Goal: Task Accomplishment & Management: Complete application form

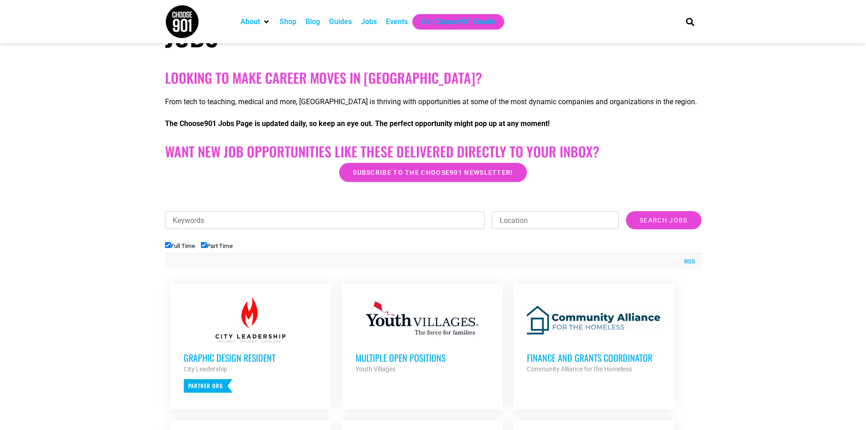
scroll to position [227, 0]
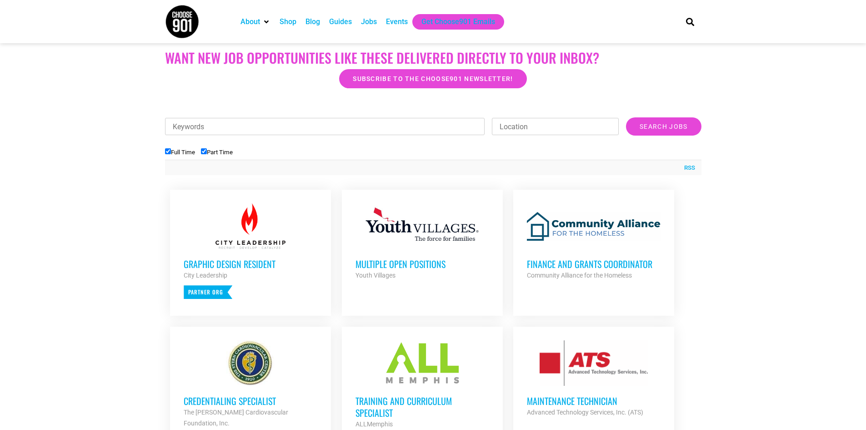
click at [620, 264] on h3 "Finance and Grants Coordinator" at bounding box center [594, 264] width 134 height 12
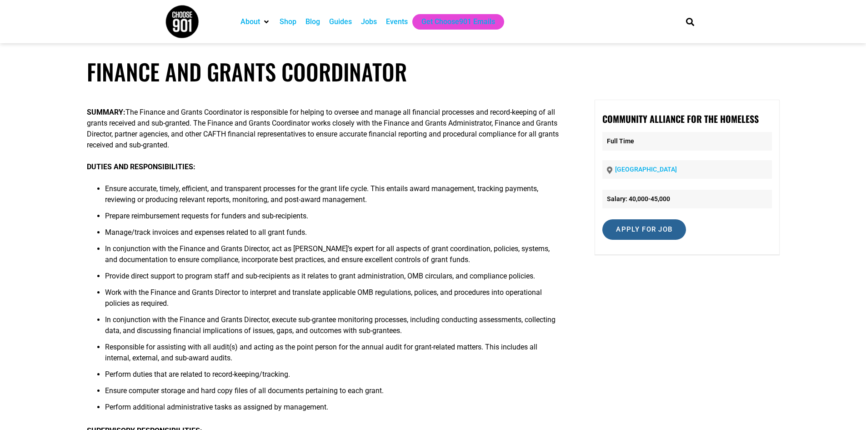
click at [667, 226] on input "Apply for job" at bounding box center [644, 229] width 84 height 20
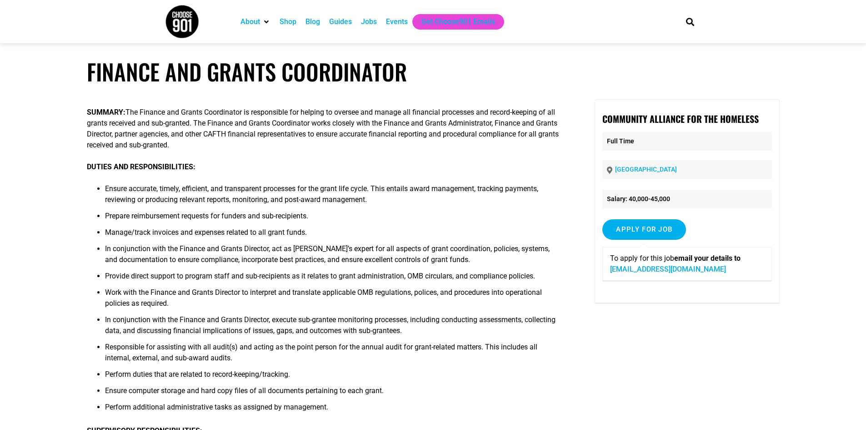
click at [427, 272] on li "Provide direct support to program staff and sub-recipients as it relates to gra…" at bounding box center [333, 279] width 456 height 16
click at [652, 224] on input "Apply for job" at bounding box center [644, 229] width 84 height 20
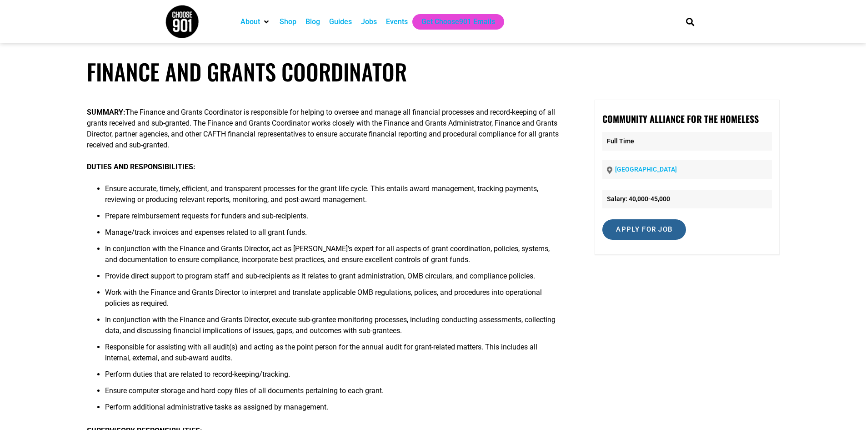
click at [656, 231] on input "Apply for job" at bounding box center [644, 229] width 84 height 20
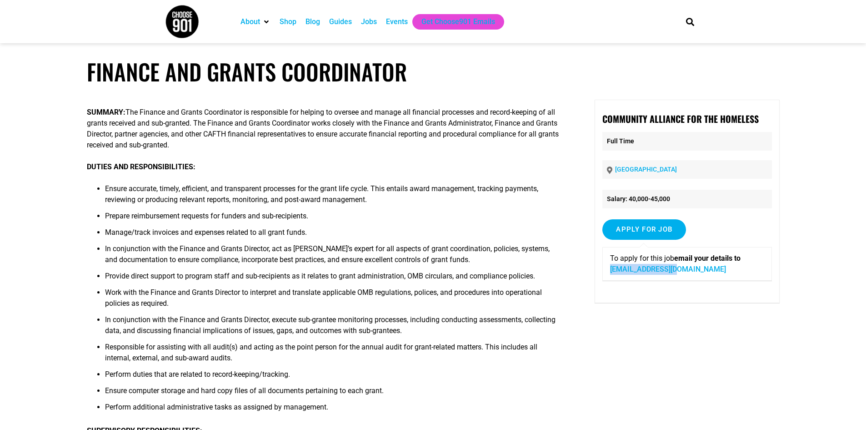
drag, startPoint x: 673, startPoint y: 268, endPoint x: 606, endPoint y: 266, distance: 67.3
click at [606, 266] on div "To apply for this job email your details to [EMAIL_ADDRESS][DOMAIN_NAME]" at bounding box center [686, 264] width 169 height 34
copy link "[EMAIL_ADDRESS][DOMAIN_NAME]"
drag, startPoint x: 512, startPoint y: 327, endPoint x: 469, endPoint y: 230, distance: 106.5
click at [511, 323] on li "In conjunction with the Finance and Grants Director, execute sub-grantee monito…" at bounding box center [333, 327] width 456 height 27
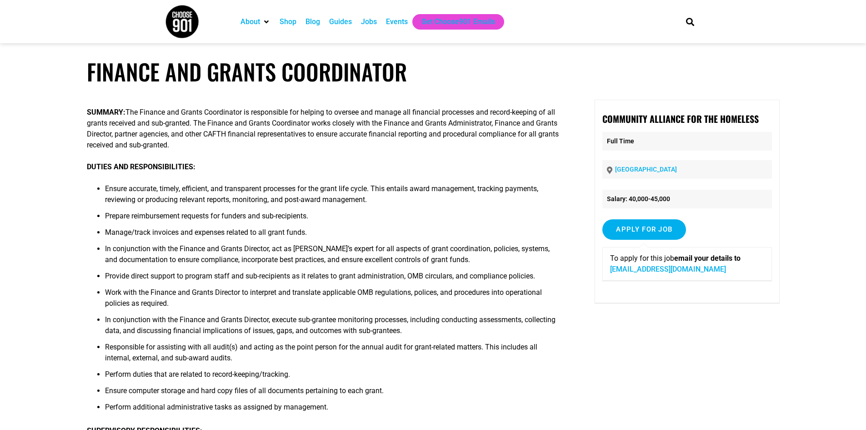
click at [389, 214] on li "Prepare reimbursement requests for funders and sub-recipients." at bounding box center [333, 219] width 456 height 16
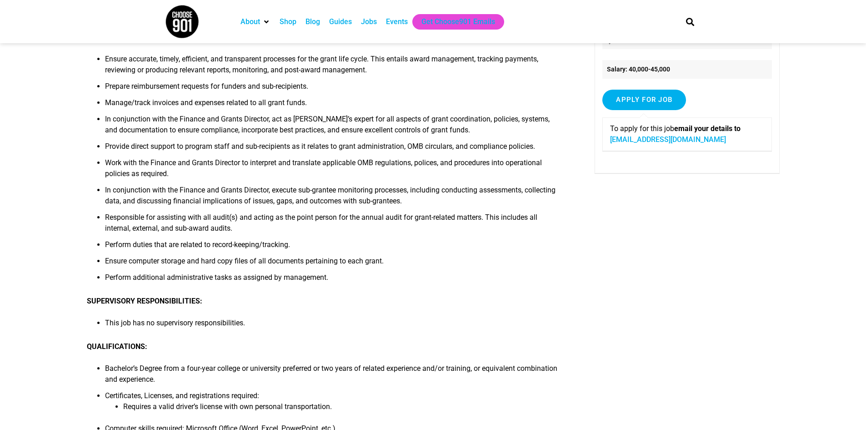
scroll to position [45, 0]
